Goal: Find specific page/section: Find specific page/section

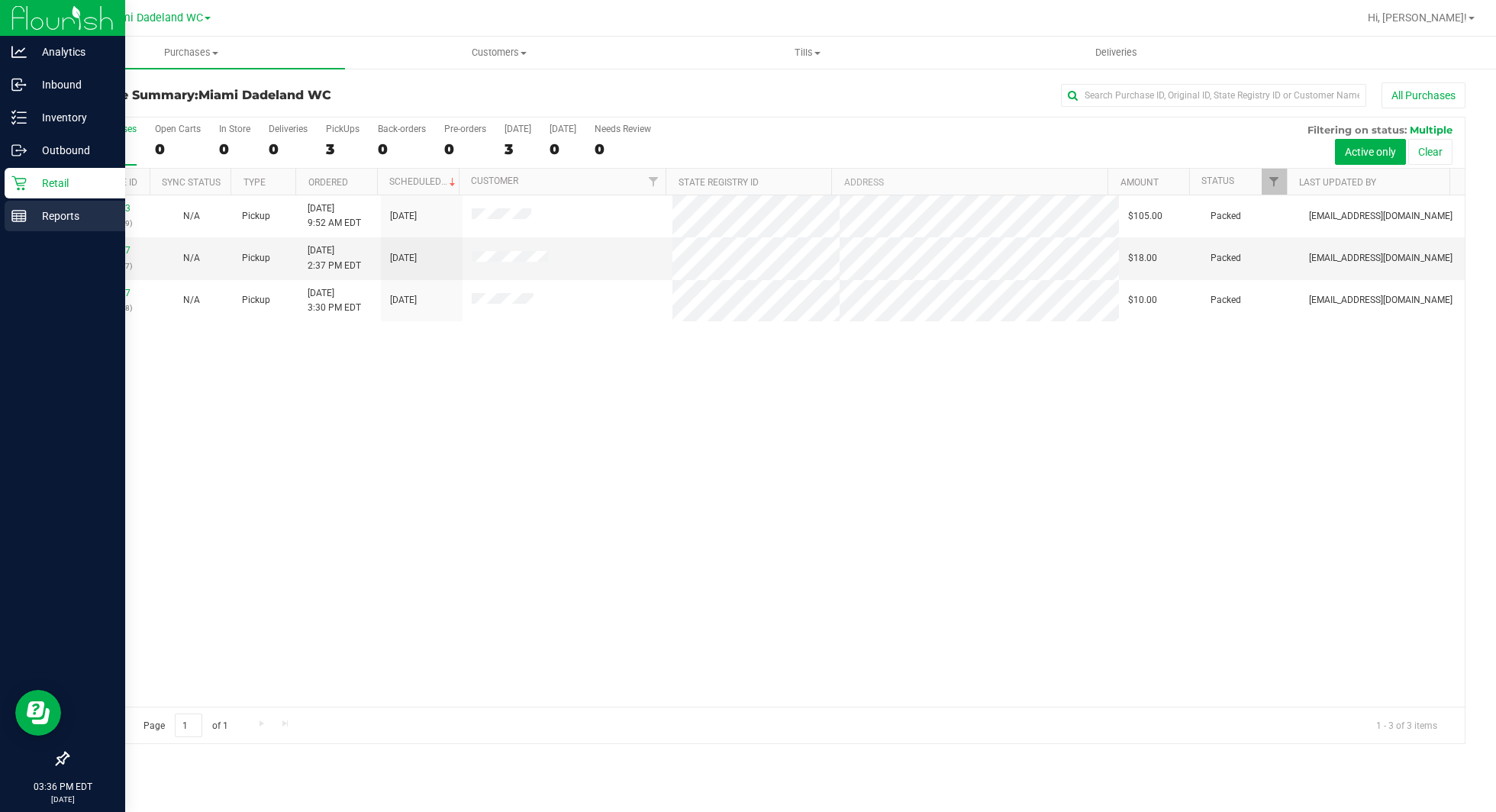
click at [63, 211] on p "Reports" at bounding box center [72, 215] width 92 height 19
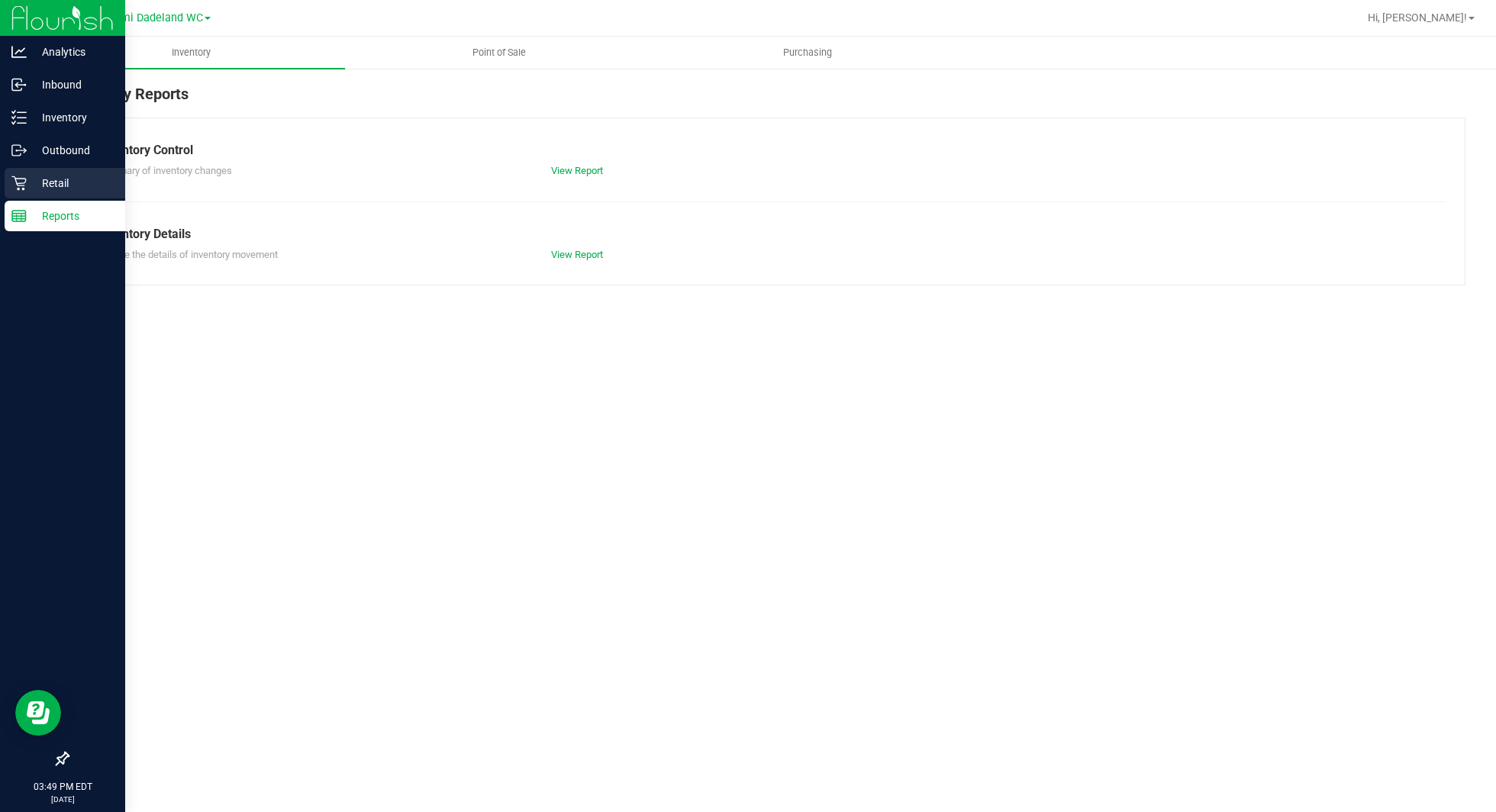
click at [46, 189] on p "Retail" at bounding box center [72, 183] width 92 height 19
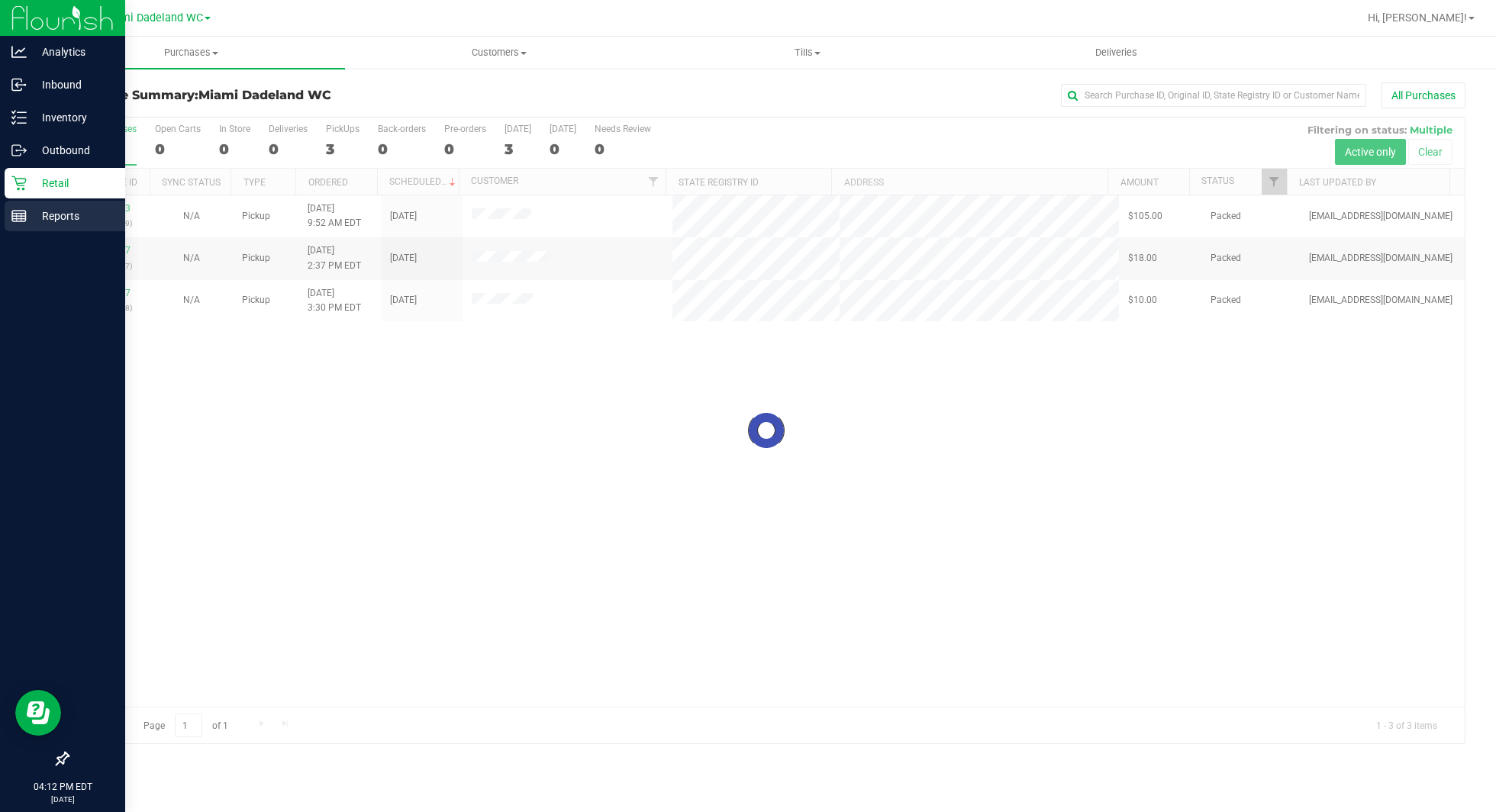
click at [36, 211] on p "Reports" at bounding box center [72, 215] width 92 height 19
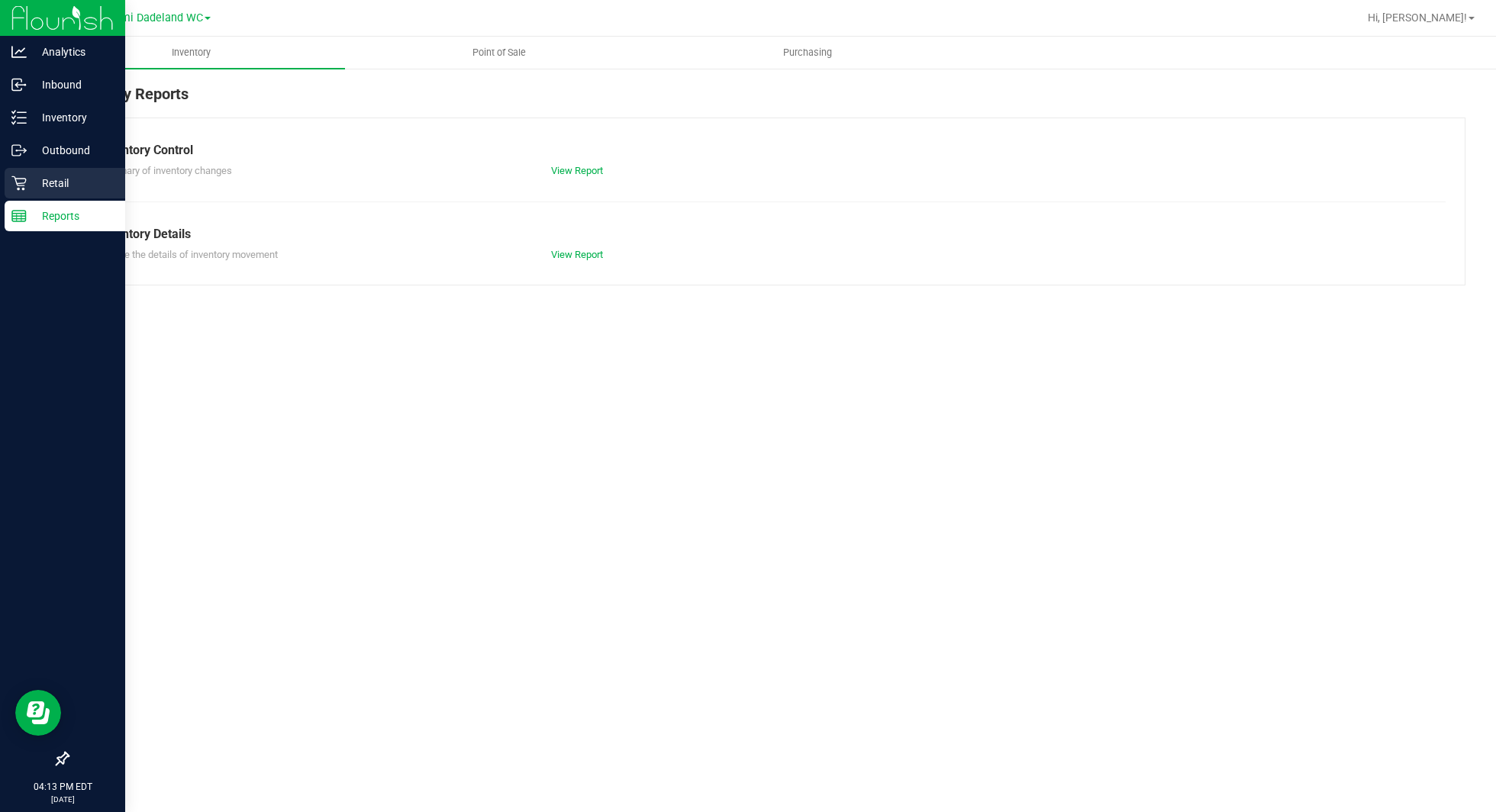
click at [31, 181] on p "Retail" at bounding box center [72, 183] width 92 height 19
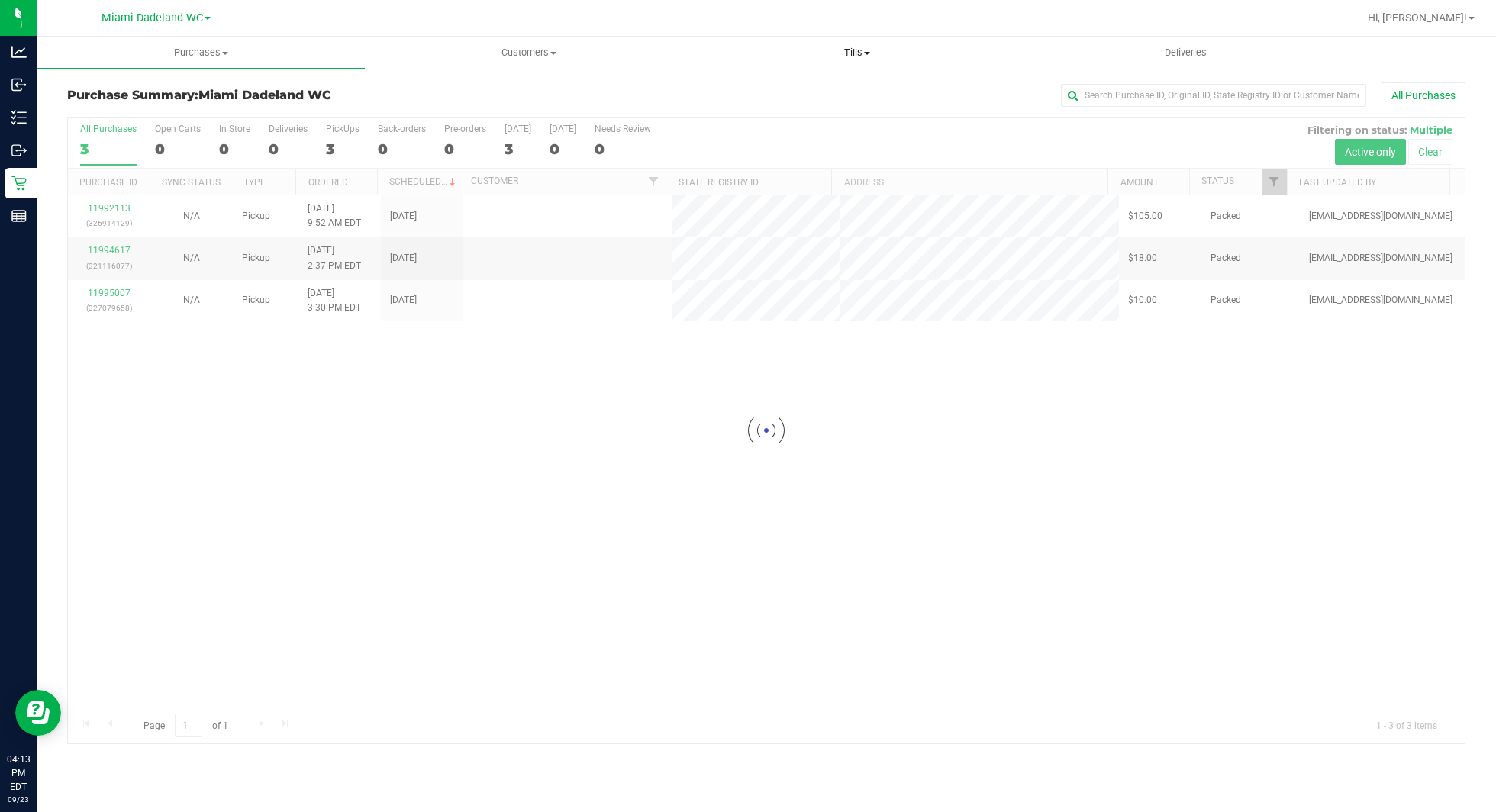
click at [858, 50] on span "Tills" at bounding box center [857, 52] width 327 height 14
click at [832, 92] on li "Manage tills" at bounding box center [857, 92] width 328 height 19
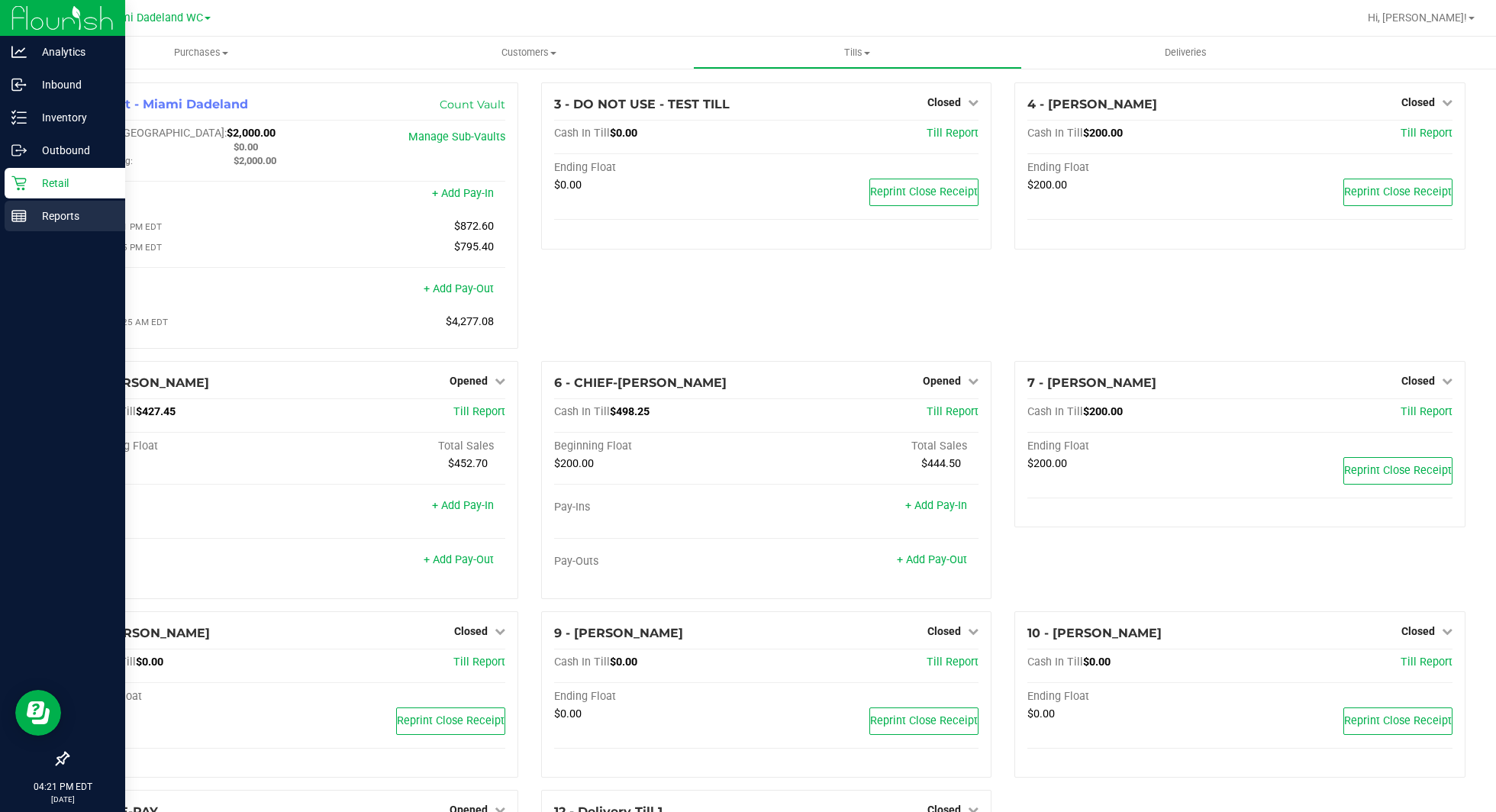
click at [77, 220] on p "Reports" at bounding box center [72, 215] width 92 height 19
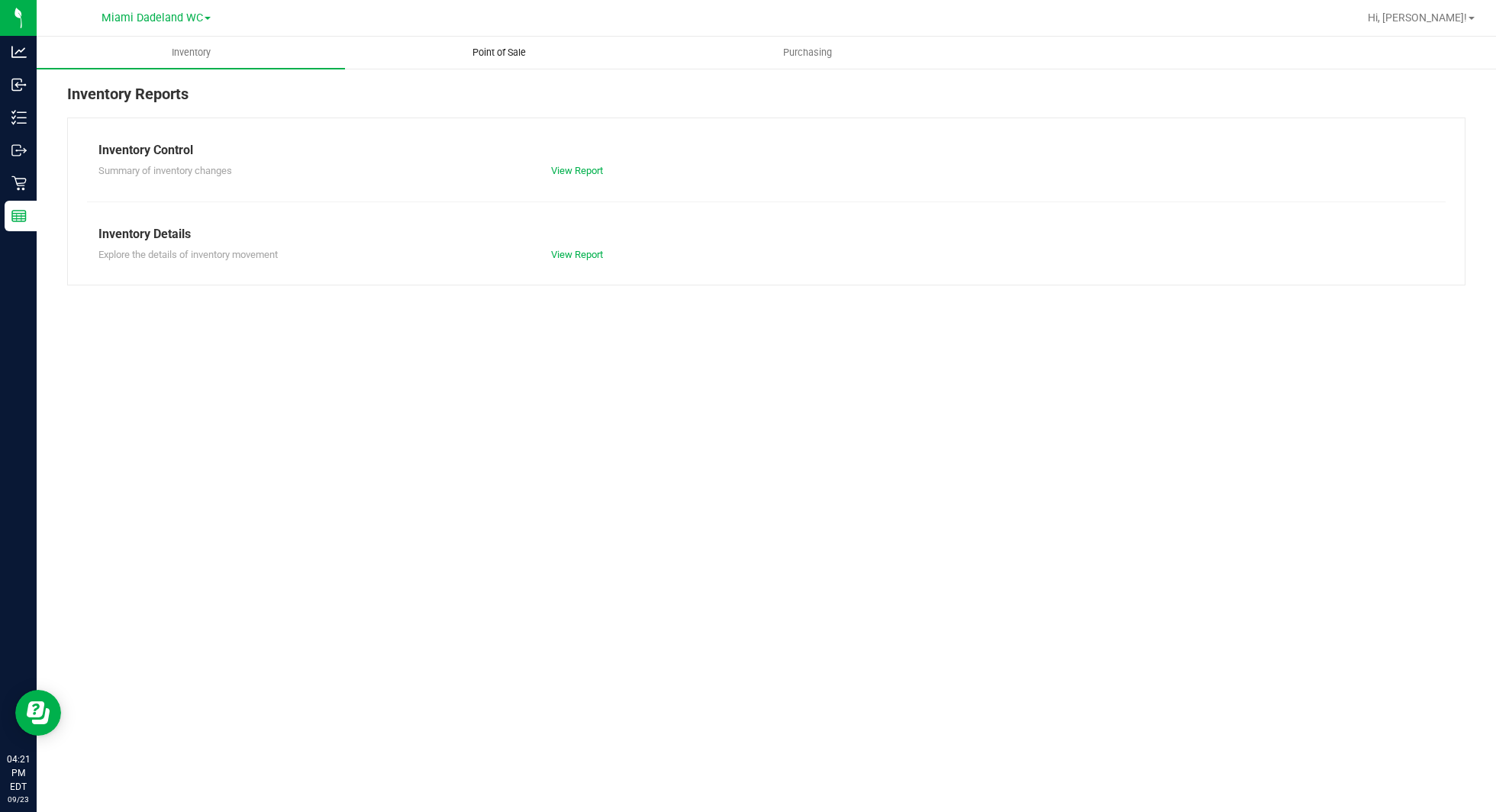
click at [496, 53] on span "Point of Sale" at bounding box center [499, 52] width 94 height 14
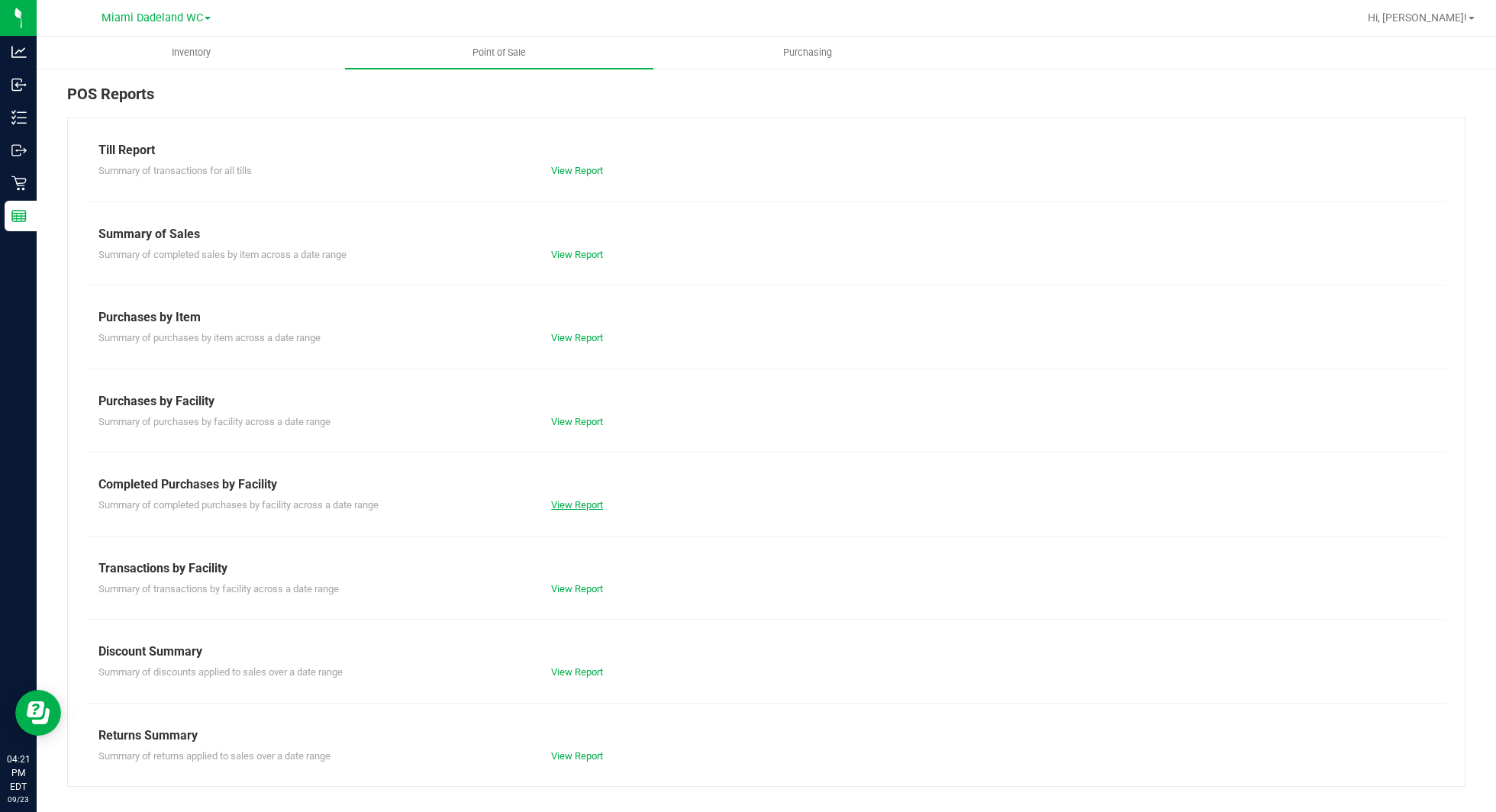
click at [582, 503] on link "View Report" at bounding box center [577, 505] width 52 height 11
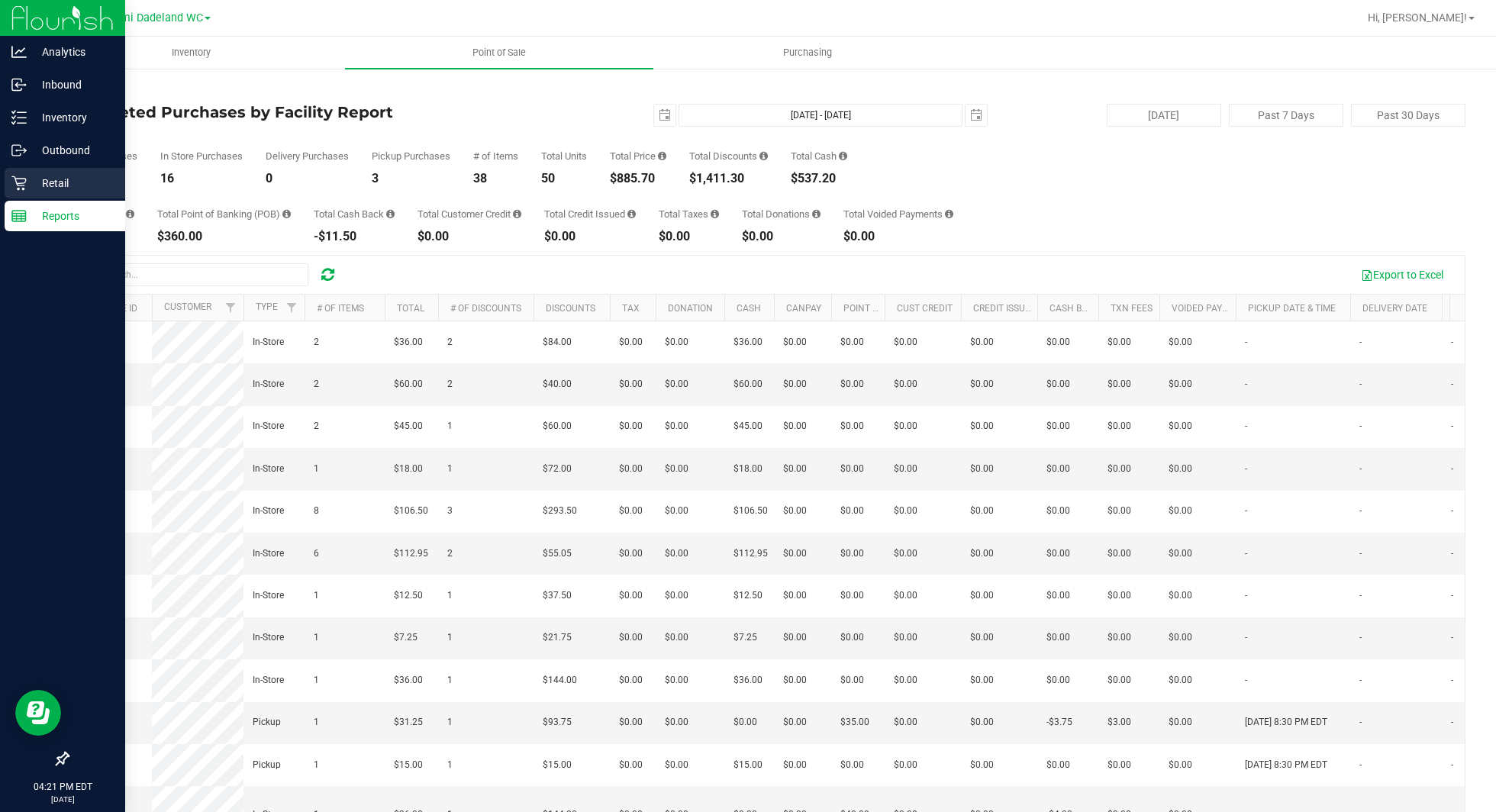
click at [52, 186] on p "Retail" at bounding box center [72, 183] width 92 height 19
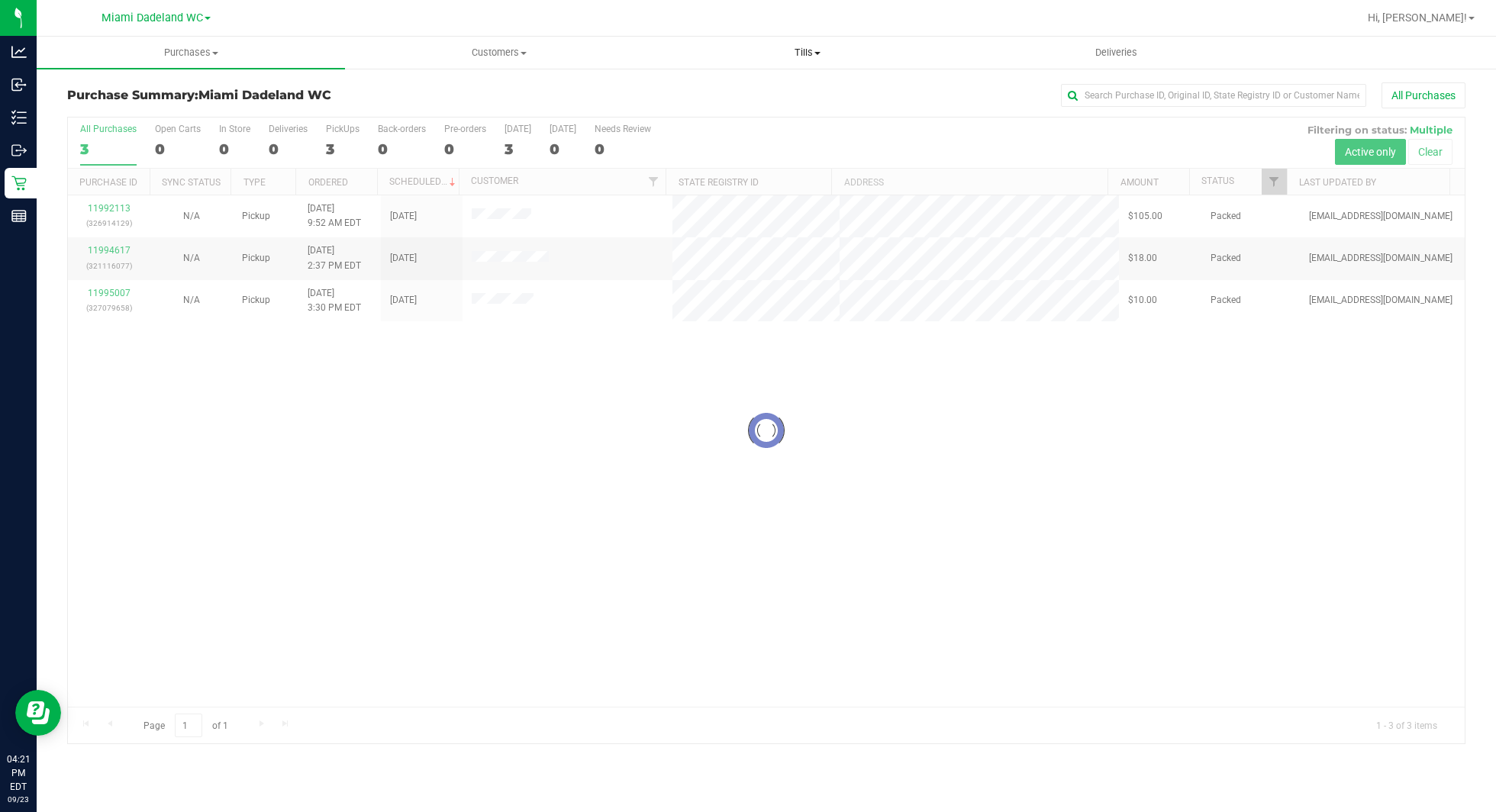
click at [819, 61] on uib-tab-heading "Tills Manage tills Reconcile e-payments" at bounding box center [807, 53] width 307 height 31
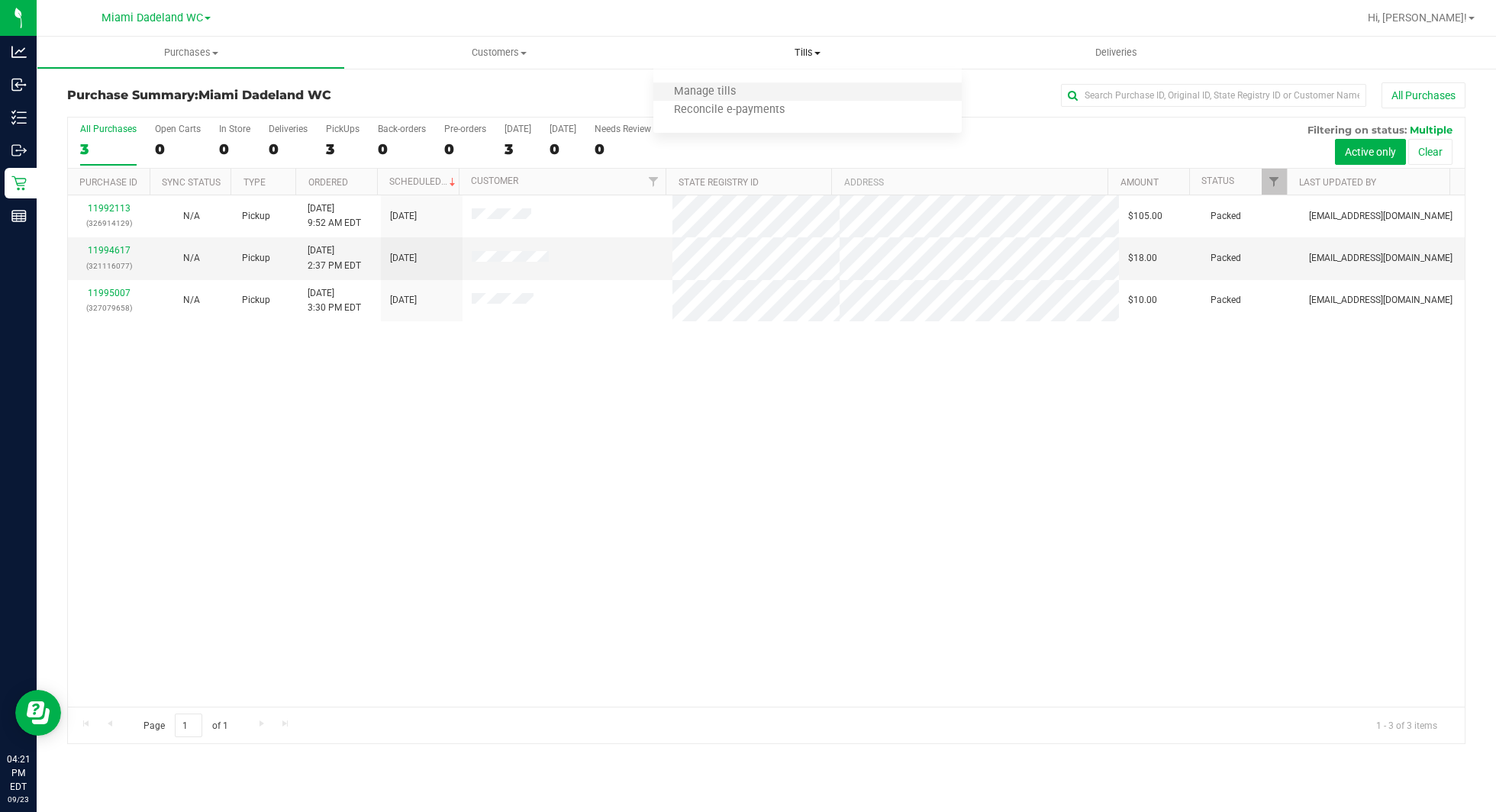
click at [773, 89] on li "Manage tills" at bounding box center [807, 92] width 308 height 19
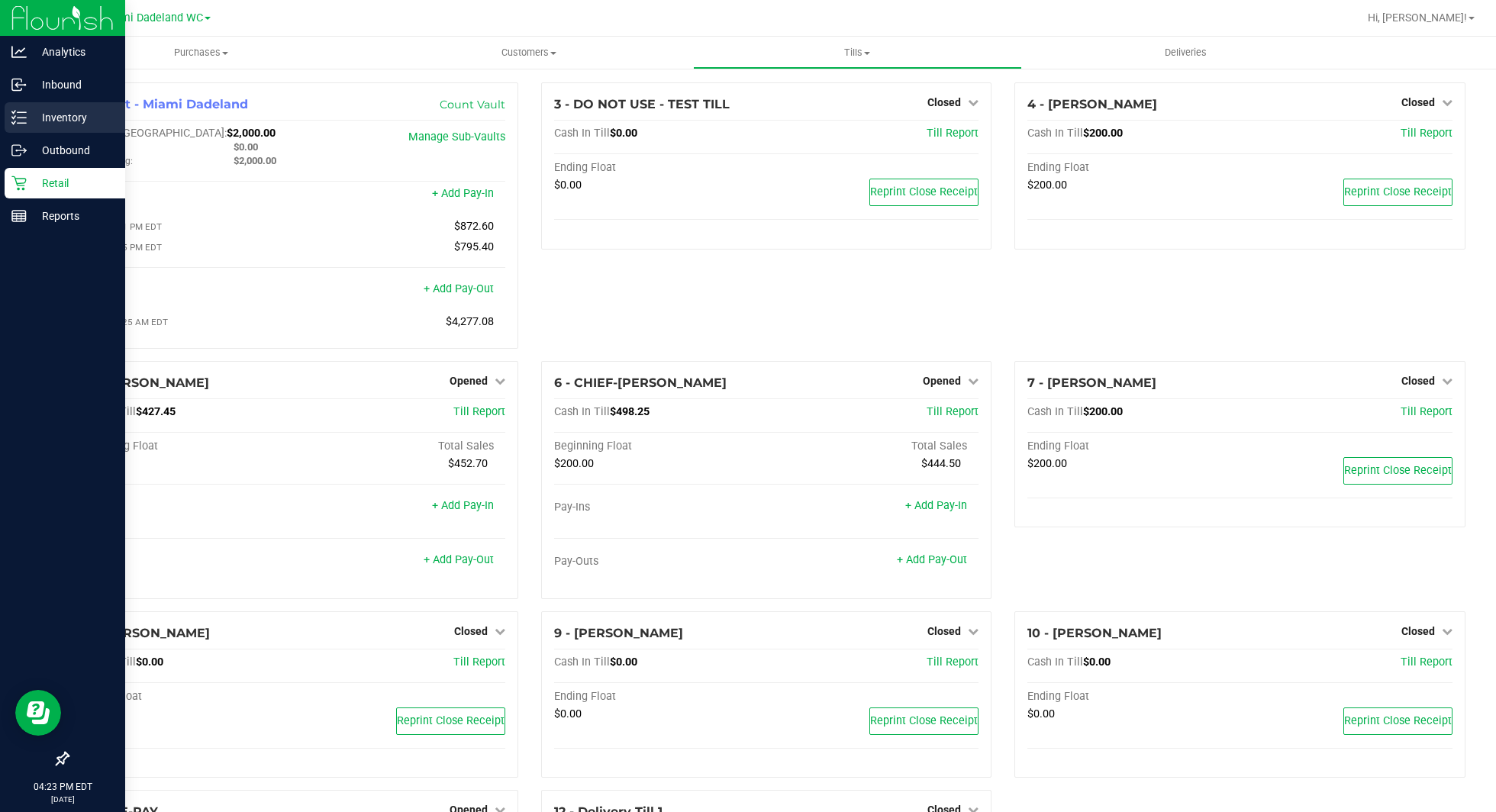
click at [59, 123] on p "Inventory" at bounding box center [72, 117] width 92 height 19
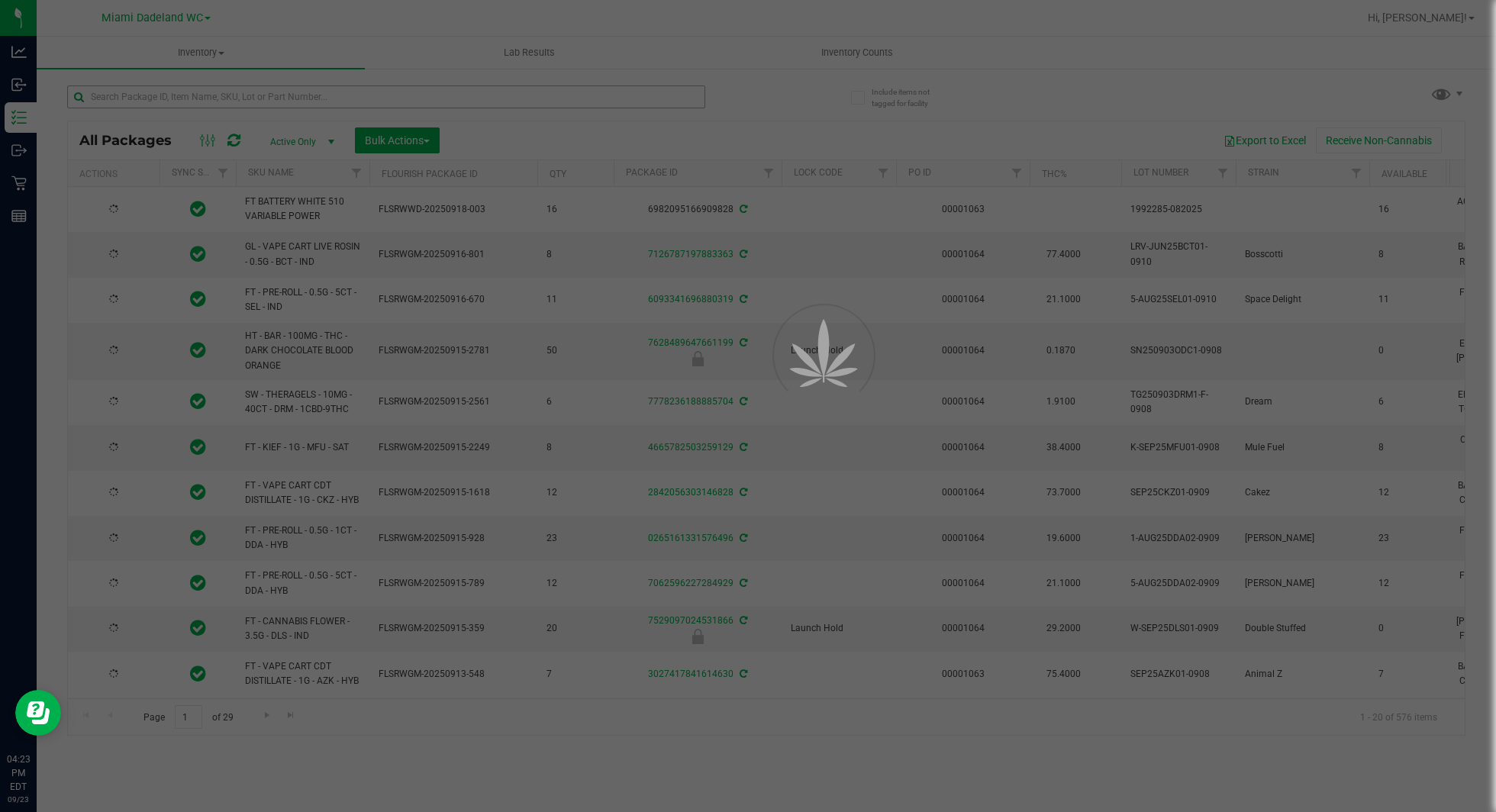
click at [260, 100] on div at bounding box center [748, 406] width 1496 height 812
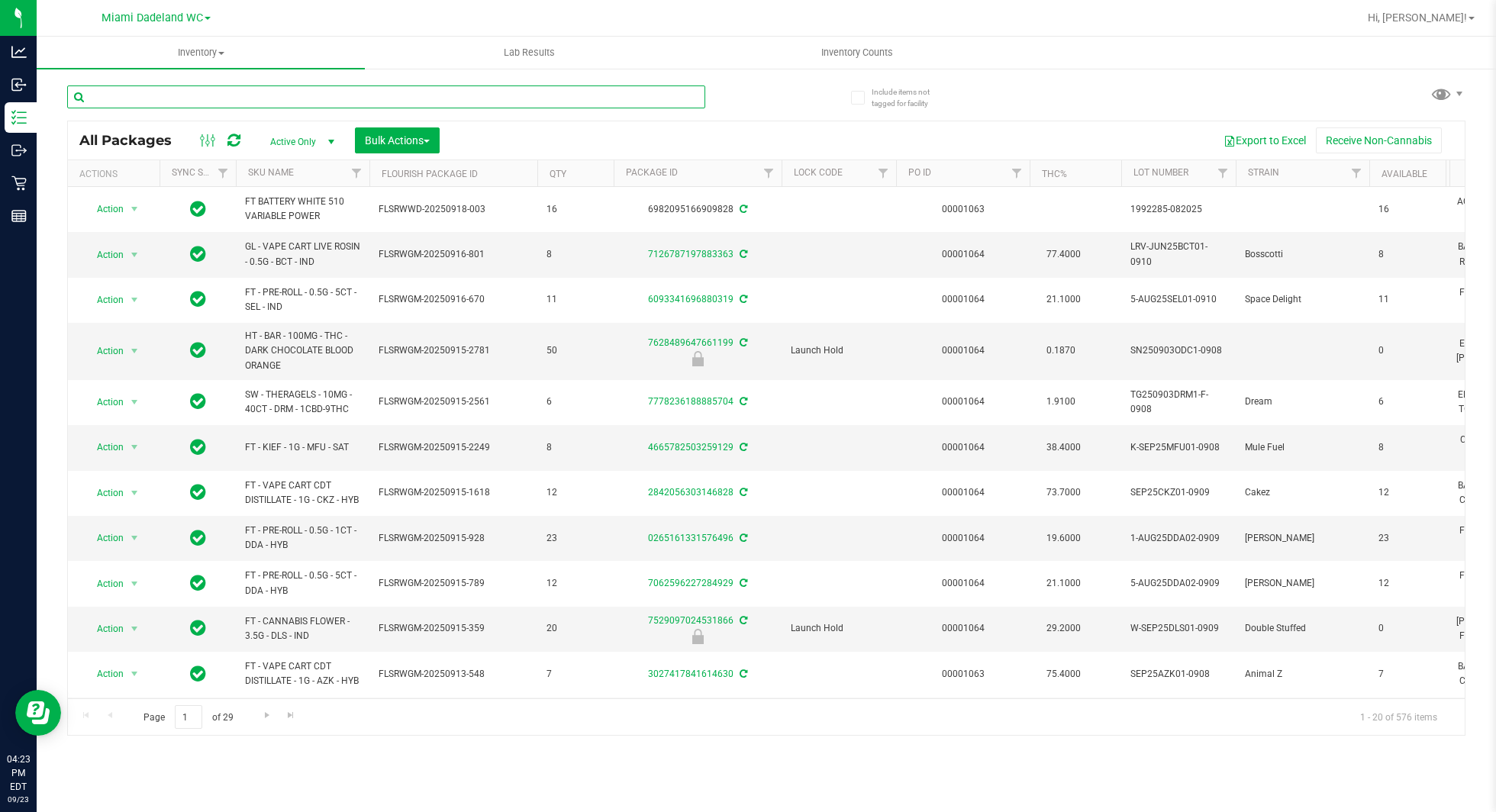
click at [260, 100] on input "text" at bounding box center [386, 97] width 638 height 23
type input "j"
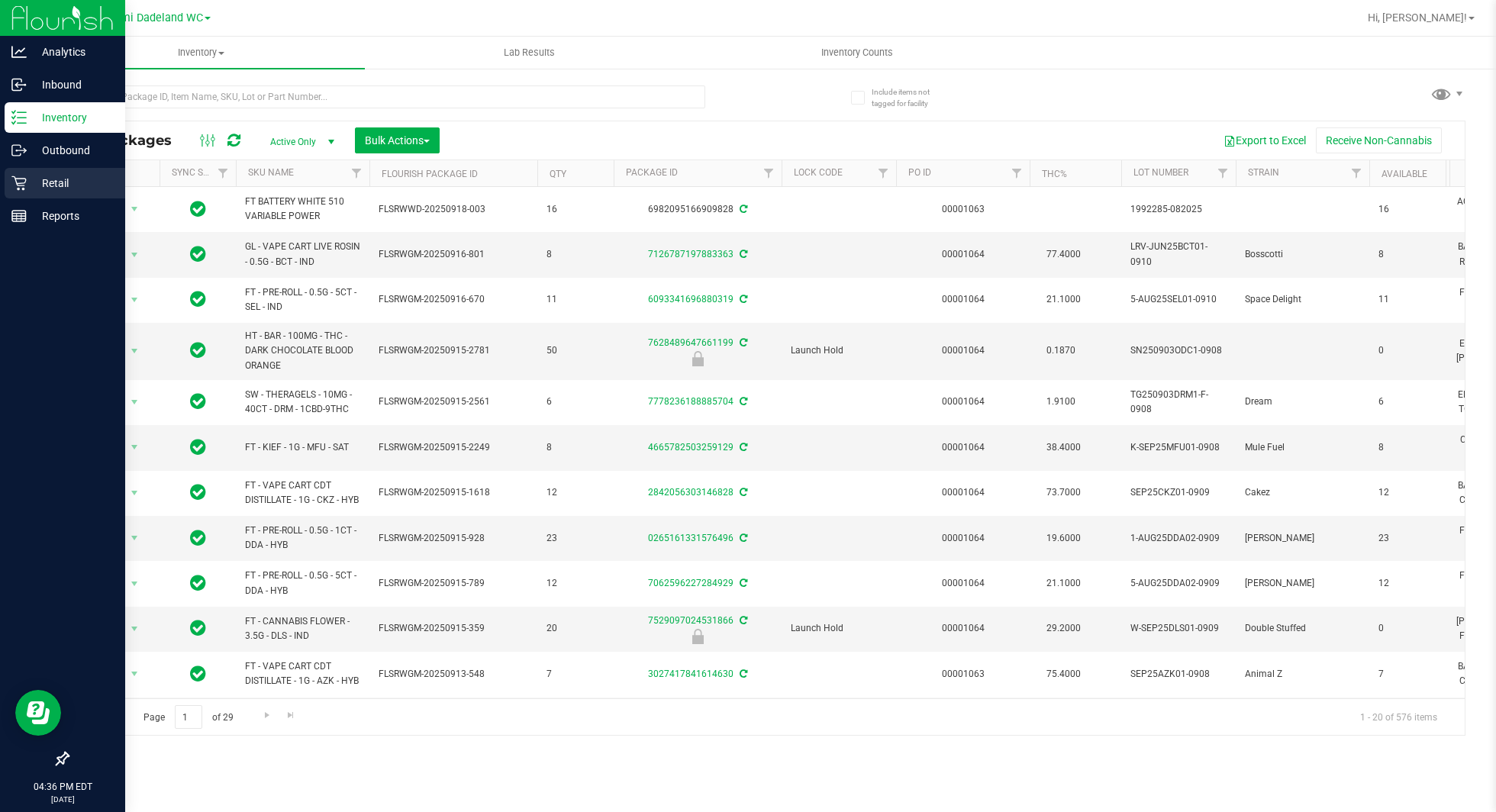
click at [92, 184] on p "Retail" at bounding box center [72, 183] width 92 height 19
